Goal: Find contact information: Find contact information

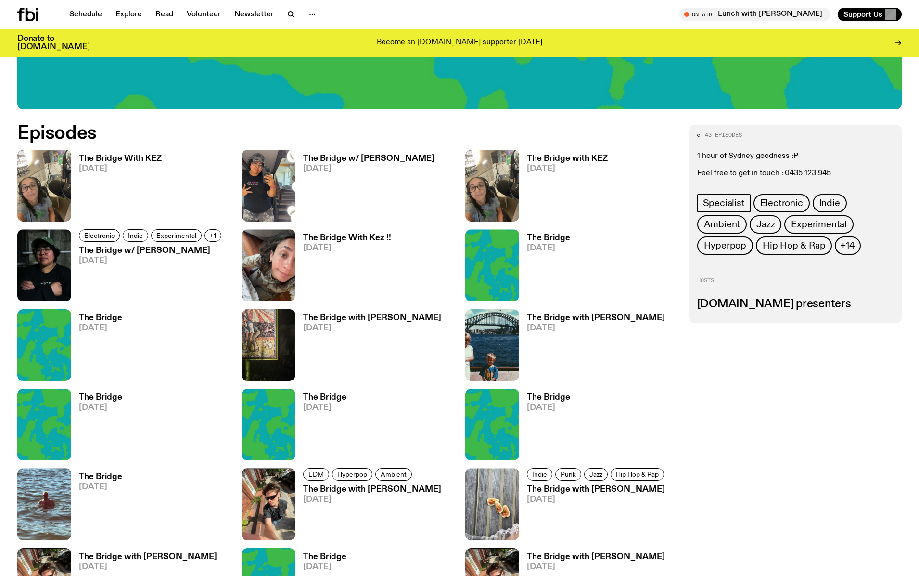
scroll to position [543, 0]
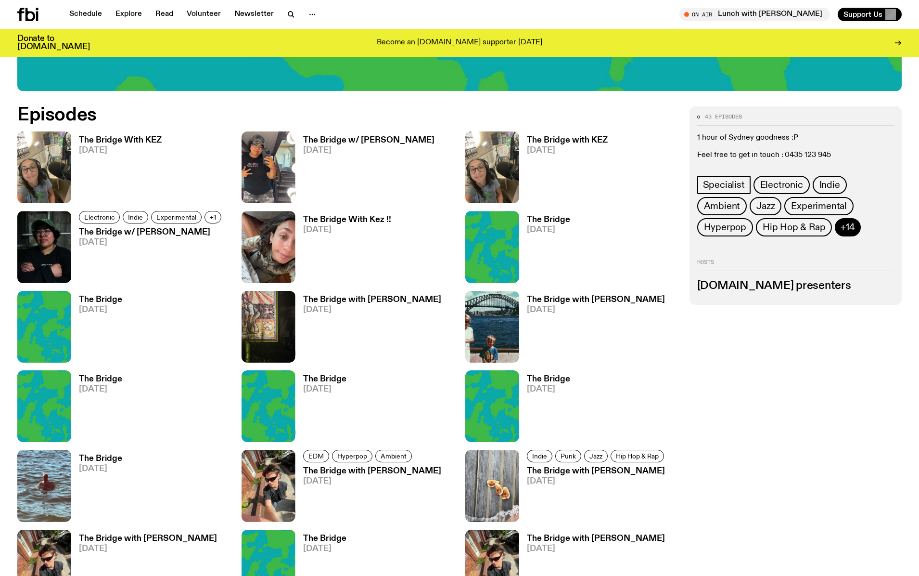
click at [841, 231] on span "+14" at bounding box center [848, 227] width 14 height 11
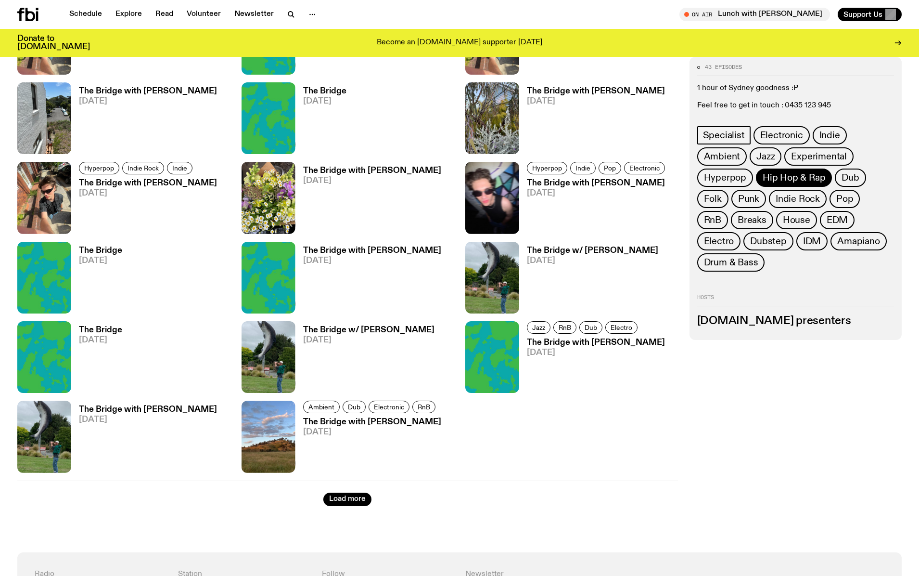
scroll to position [1063, 0]
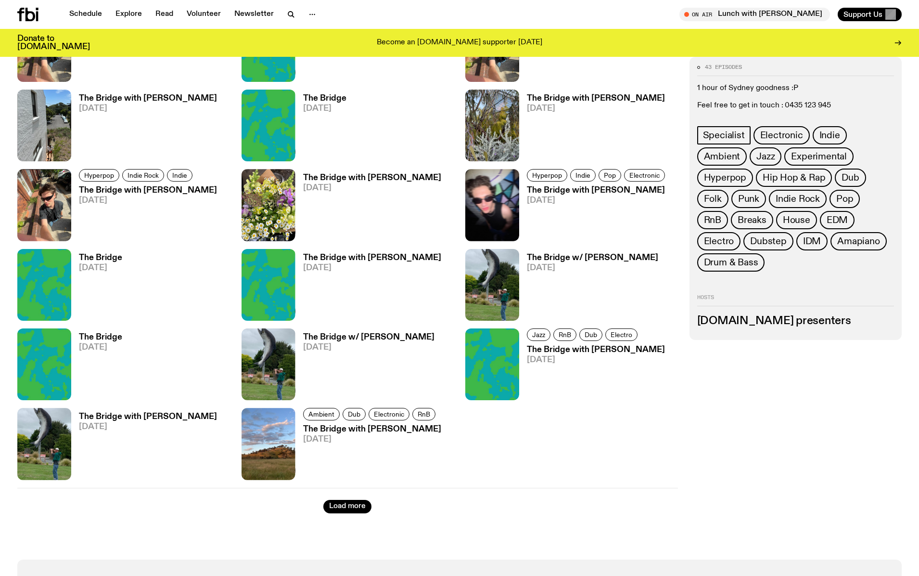
click at [159, 191] on h3 "The Bridge with [PERSON_NAME]" at bounding box center [148, 190] width 138 height 8
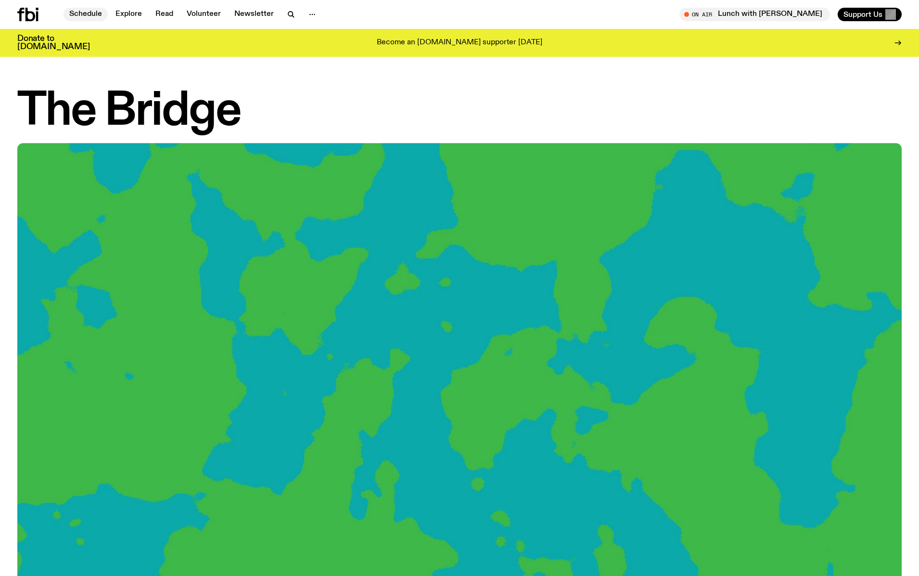
scroll to position [1, 0]
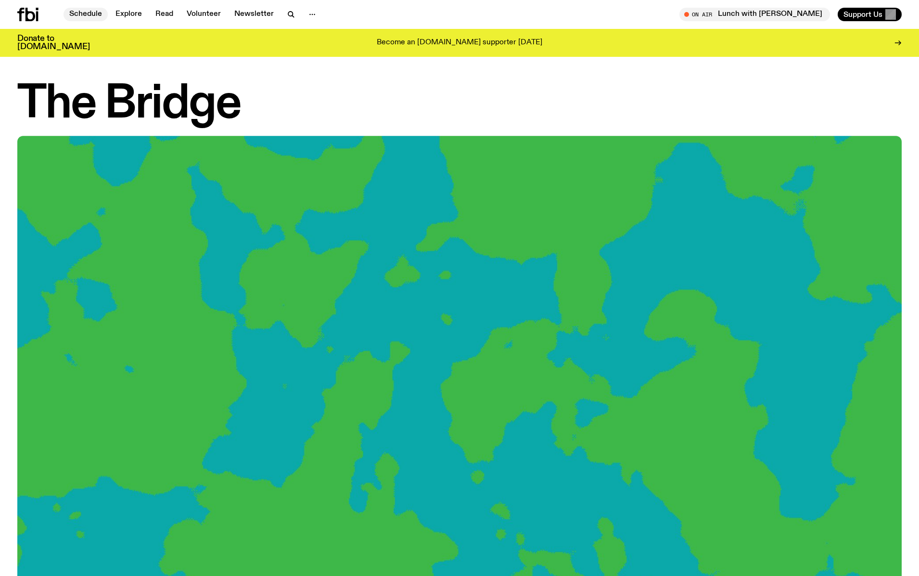
click at [87, 13] on link "Schedule" at bounding box center [86, 14] width 44 height 13
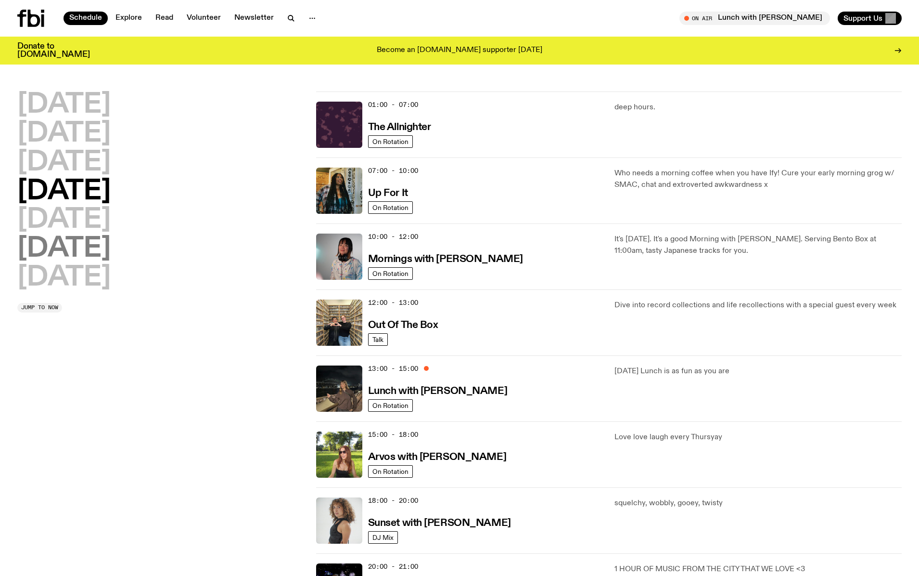
click at [75, 235] on h2 "[DATE]" at bounding box center [63, 248] width 93 height 27
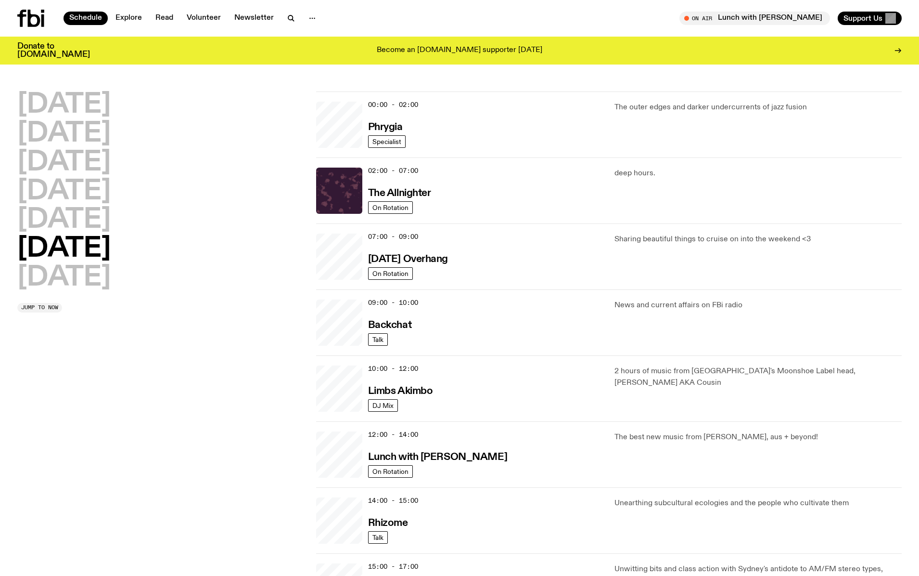
scroll to position [27, 0]
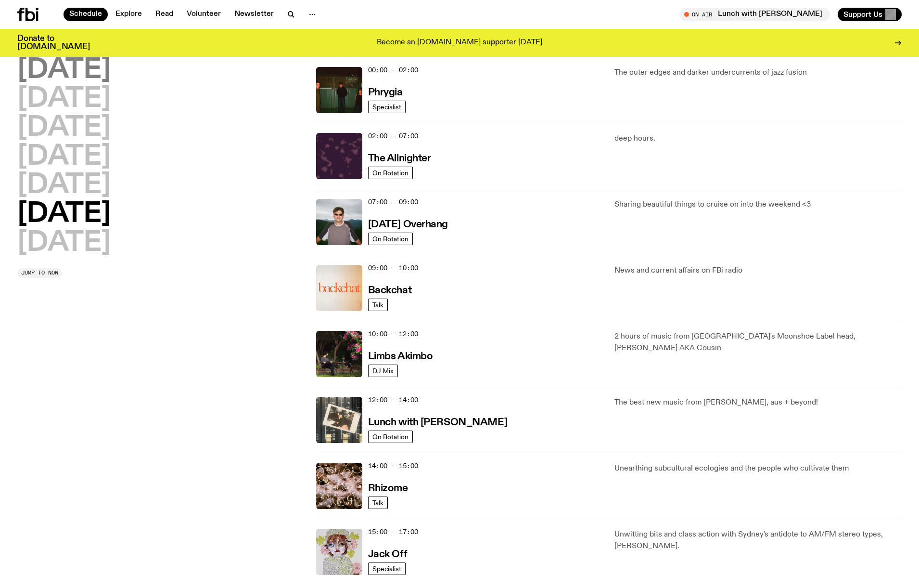
click at [78, 78] on h2 "[DATE]" at bounding box center [63, 70] width 93 height 27
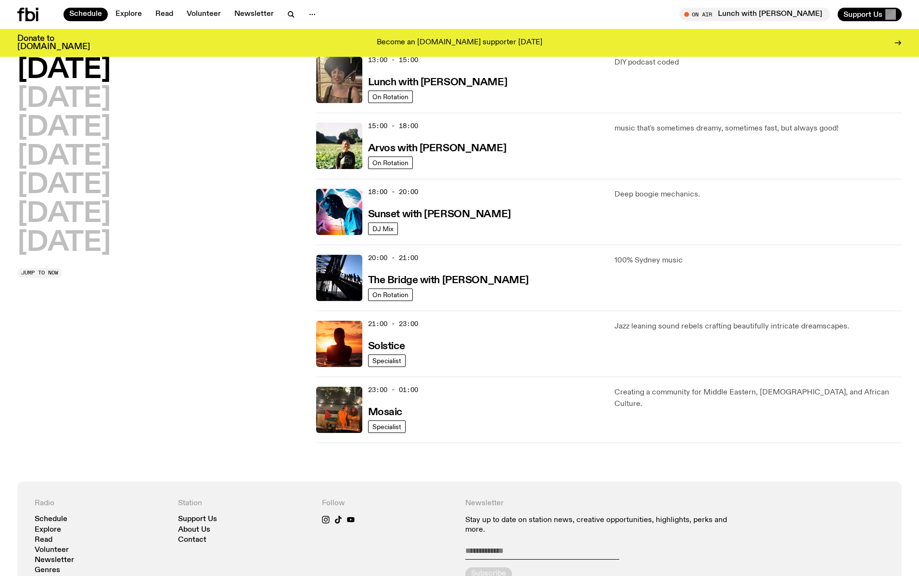
scroll to position [302, 0]
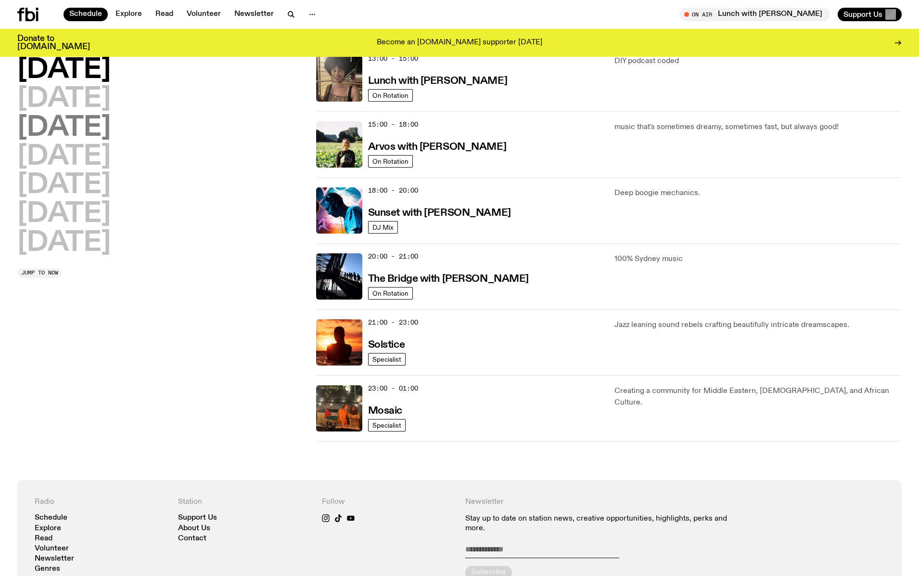
click at [101, 115] on h2 "[DATE]" at bounding box center [63, 128] width 93 height 27
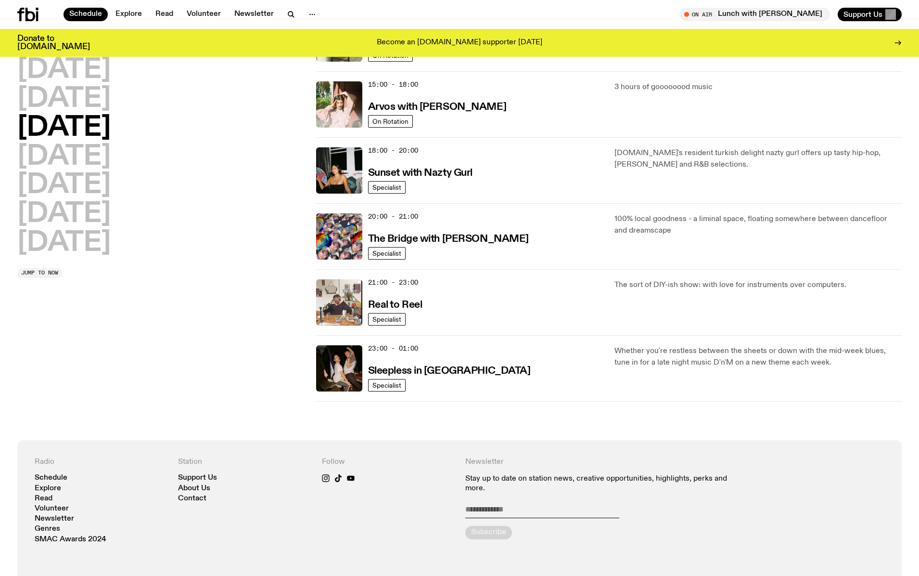
scroll to position [346, 0]
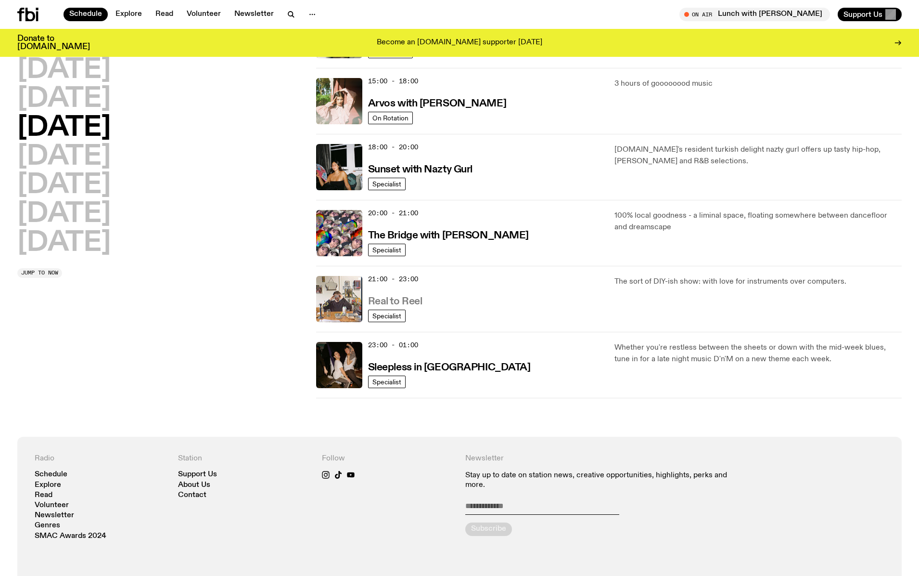
click at [407, 302] on h3 "Real to Reel" at bounding box center [395, 302] width 54 height 10
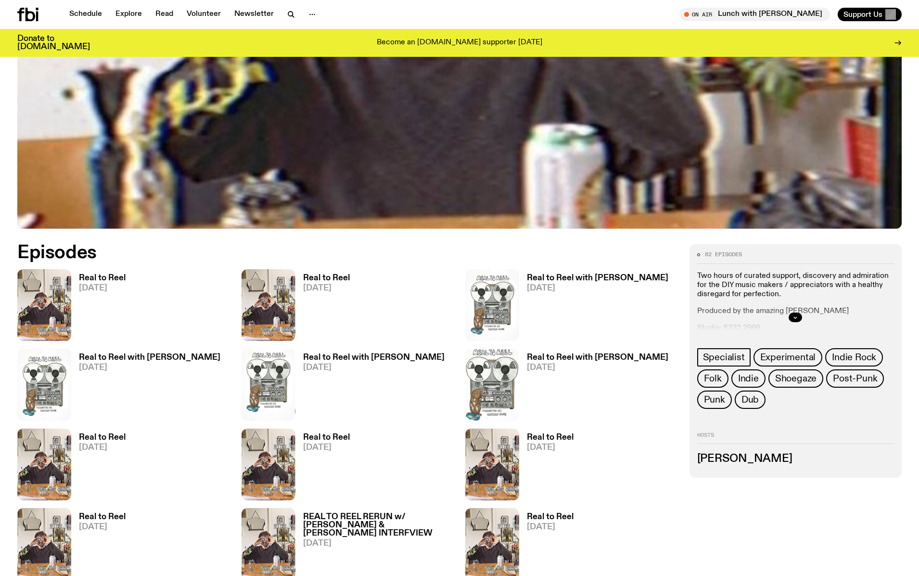
scroll to position [529, 0]
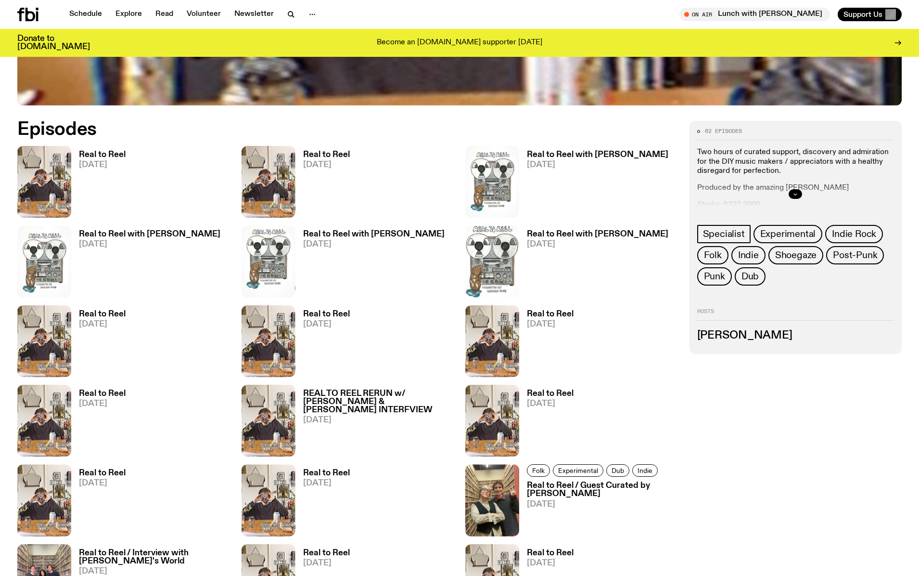
click at [798, 195] on icon "button" at bounding box center [796, 194] width 6 height 6
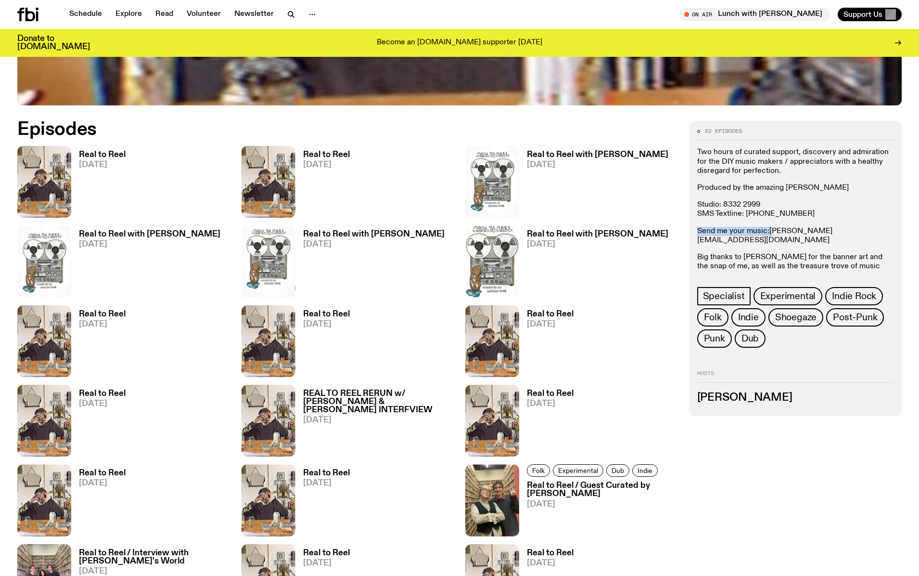
drag, startPoint x: 854, startPoint y: 226, endPoint x: 777, endPoint y: 226, distance: 77.5
click at [772, 228] on div "Two hours of curated support, discovery and admiration for the DIY music makers…" at bounding box center [796, 214] width 197 height 132
click at [845, 222] on div "Two hours of curated support, discovery and admiration for the DIY music makers…" at bounding box center [796, 214] width 197 height 132
drag, startPoint x: 848, startPoint y: 229, endPoint x: 770, endPoint y: 236, distance: 78.4
click at [769, 232] on p "Send me your music: [PERSON_NAME][EMAIL_ADDRESS][DOMAIN_NAME]" at bounding box center [796, 236] width 197 height 18
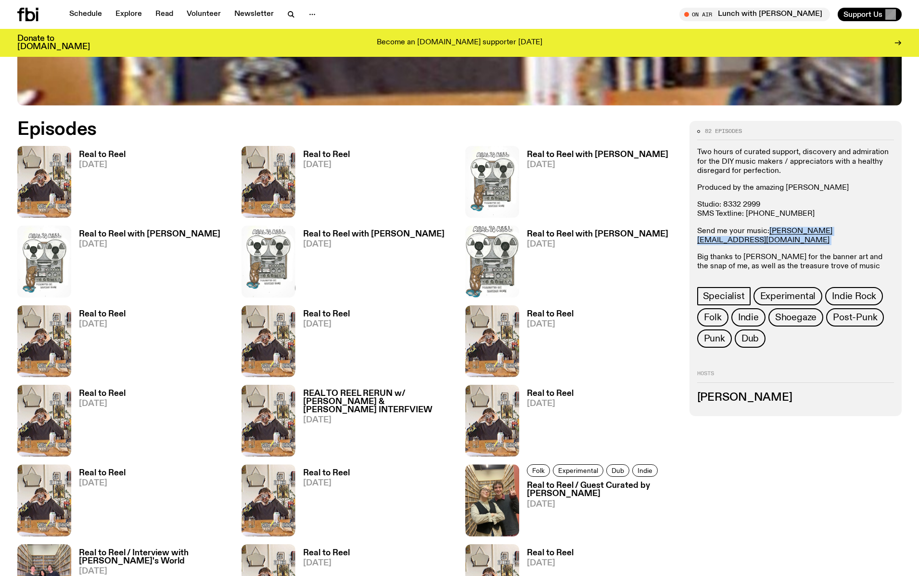
copy p "[PERSON_NAME][EMAIL_ADDRESS][DOMAIN_NAME]"
